Goal: Task Accomplishment & Management: Manage account settings

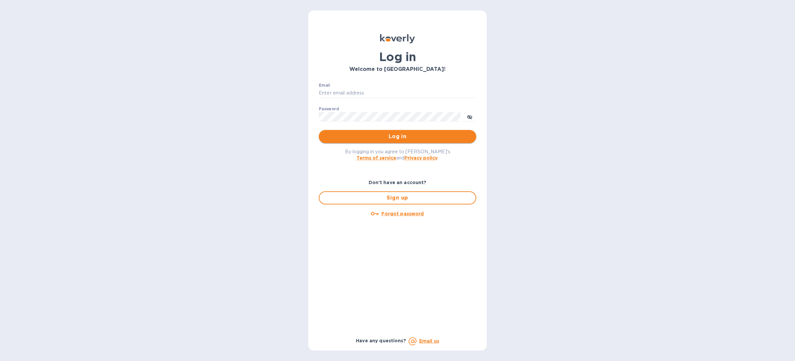
type input "Anne@preissimports.com"
click at [398, 139] on span "Log in" at bounding box center [397, 137] width 147 height 8
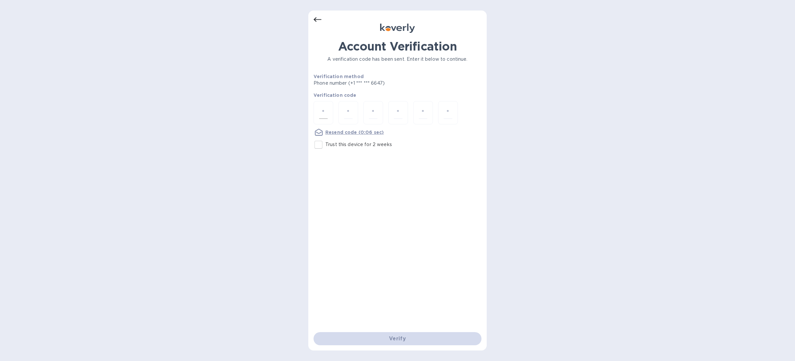
click at [322, 115] on input "number" at bounding box center [323, 113] width 9 height 12
type input "8"
type input "5"
type input "7"
type input "9"
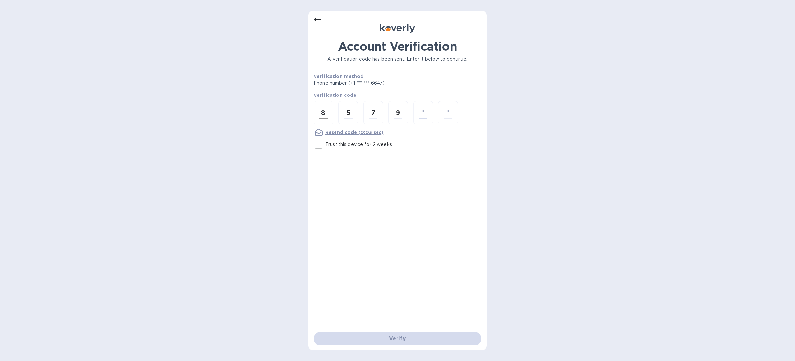
type input "6"
type input "9"
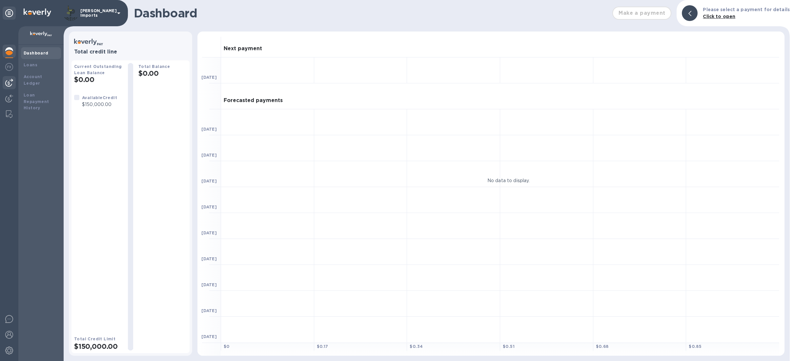
click at [9, 80] on img at bounding box center [9, 83] width 8 height 8
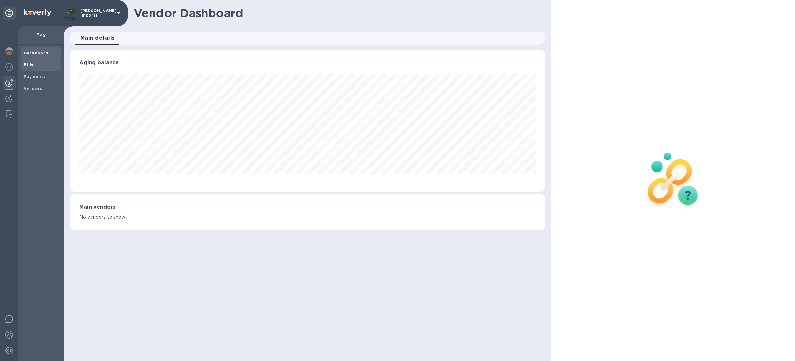
scroll to position [142, 476]
click at [31, 65] on b "Bills" at bounding box center [29, 64] width 10 height 5
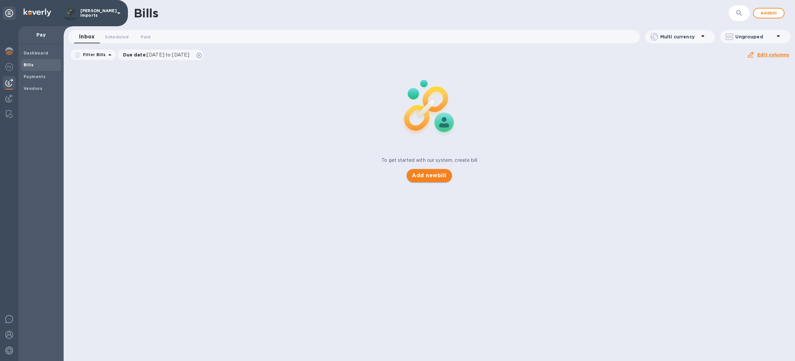
click at [426, 180] on button "Add new bill" at bounding box center [429, 175] width 45 height 13
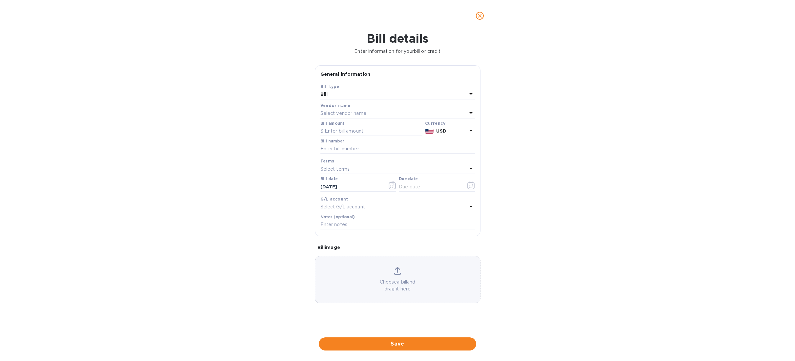
click at [355, 113] on p "Select vendor name" at bounding box center [344, 113] width 46 height 7
click at [353, 133] on input "text" at bounding box center [399, 132] width 116 height 10
type input "dr"
click at [352, 150] on p "Driogairí Shliabh Liag CGA" at bounding box center [395, 150] width 139 height 7
click at [342, 132] on input "text" at bounding box center [372, 131] width 102 height 10
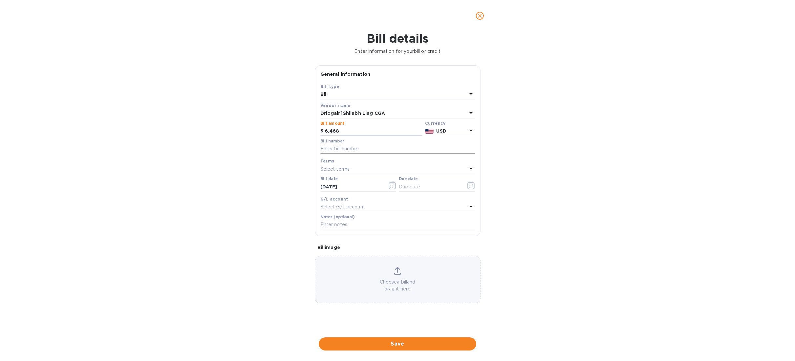
type input "6,468"
click at [348, 150] on input "text" at bounding box center [398, 149] width 155 height 10
type input "2594"
click at [414, 184] on input "text" at bounding box center [430, 187] width 62 height 10
type input "[DATE]"
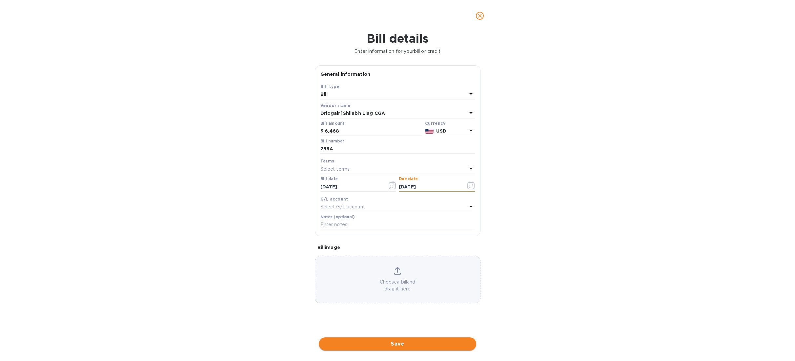
click at [411, 343] on span "Save" at bounding box center [397, 344] width 147 height 8
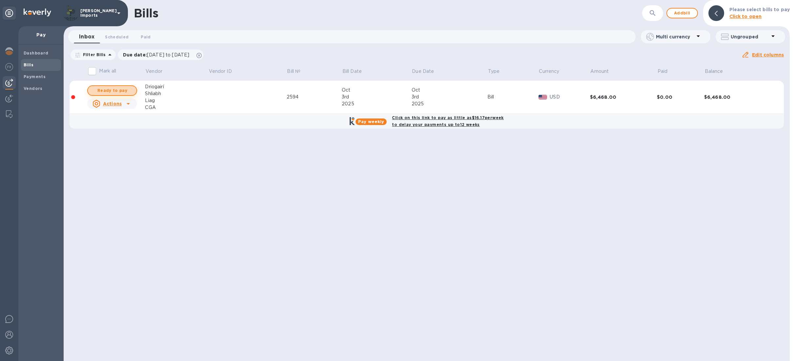
click at [107, 88] on span "Ready to pay" at bounding box center [112, 91] width 38 height 8
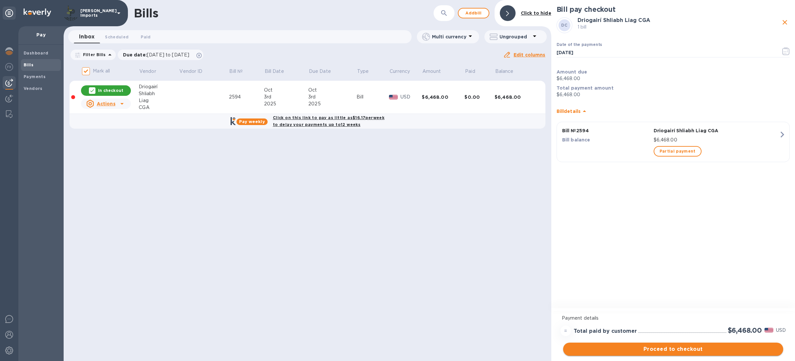
click at [694, 351] on span "Proceed to checkout" at bounding box center [674, 349] width 210 height 8
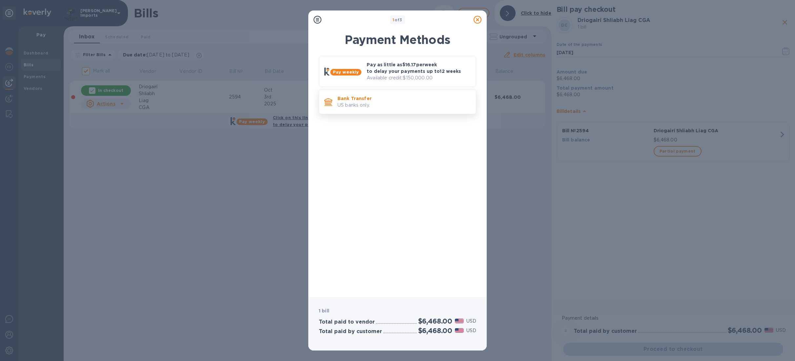
click at [365, 97] on p "Bank Transfer" at bounding box center [404, 98] width 133 height 7
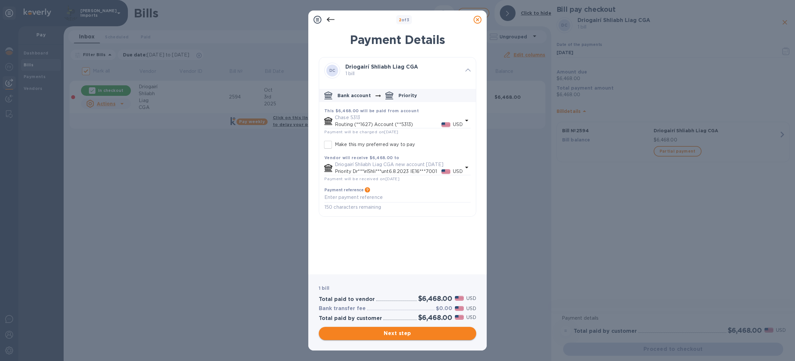
click at [413, 333] on span "Next step" at bounding box center [397, 333] width 147 height 8
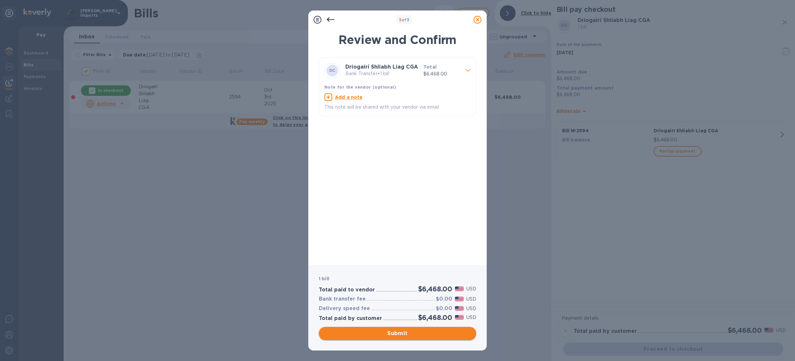
click at [412, 329] on span "Submit" at bounding box center [397, 333] width 147 height 8
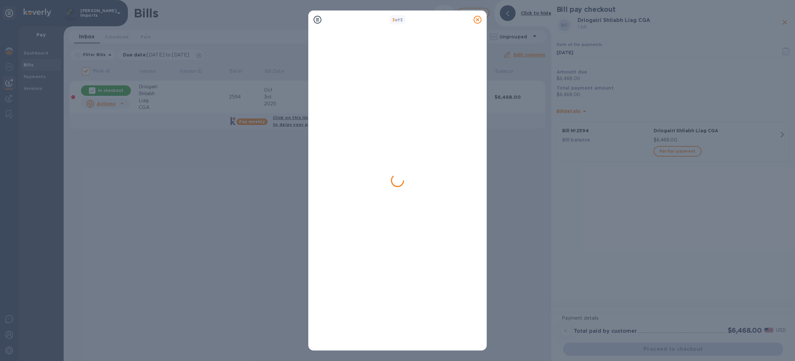
checkbox input "false"
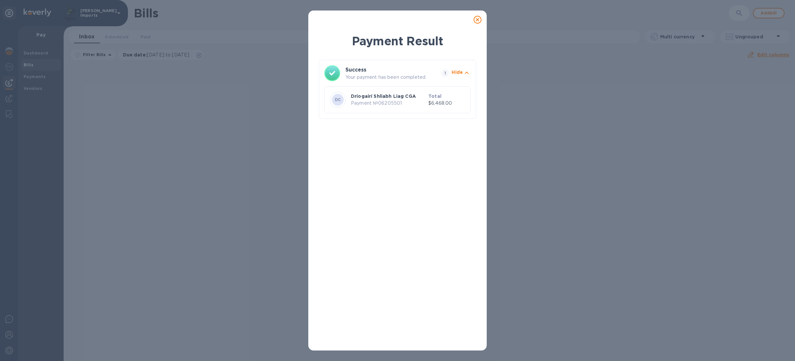
click at [566, 136] on div "Payment Result Success Your payment has been completed. 1 Hide DC Driogairí Shl…" at bounding box center [397, 180] width 795 height 361
